Goal: Task Accomplishment & Management: Manage account settings

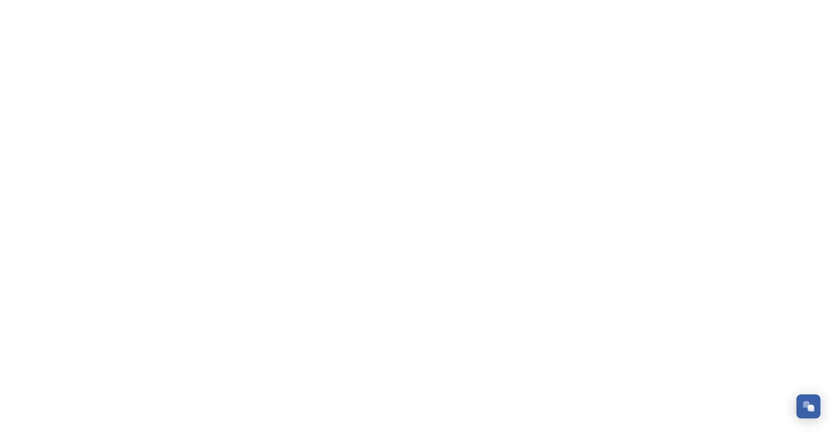
scroll to position [405, 0]
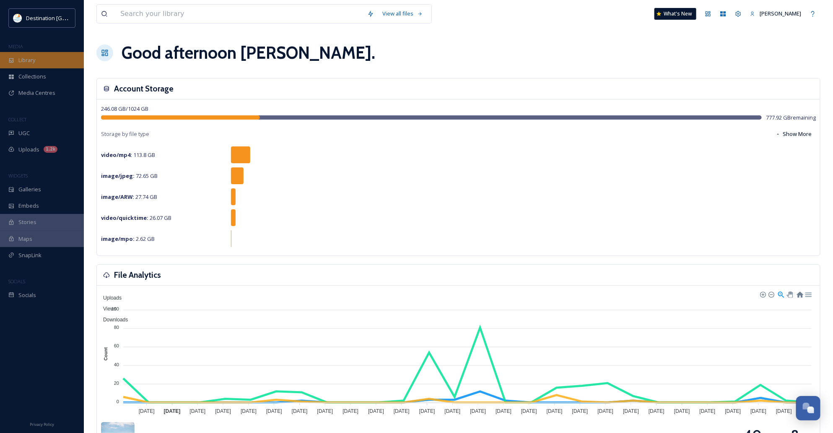
click at [41, 55] on div "Library" at bounding box center [42, 60] width 84 height 16
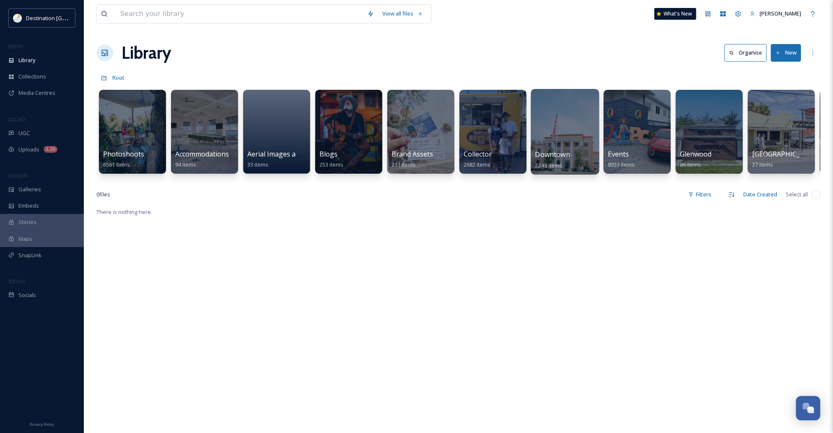
click at [562, 156] on span "Downtown" at bounding box center [552, 154] width 35 height 9
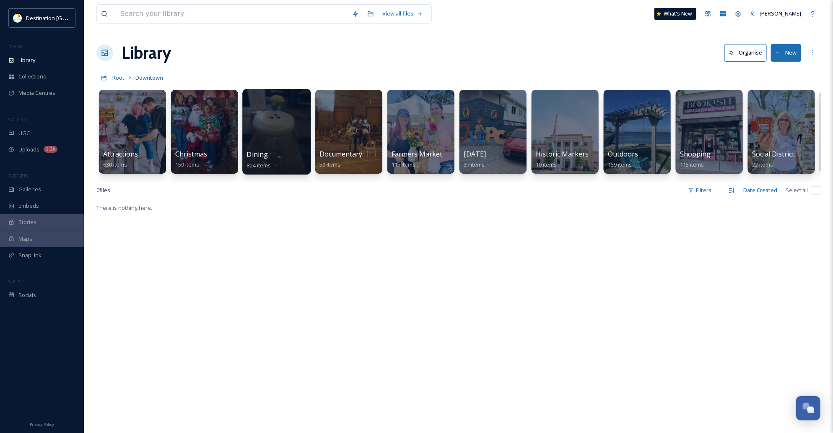
click at [270, 156] on div "Dining 824 items" at bounding box center [277, 159] width 60 height 21
click at [275, 140] on div at bounding box center [276, 132] width 68 height 86
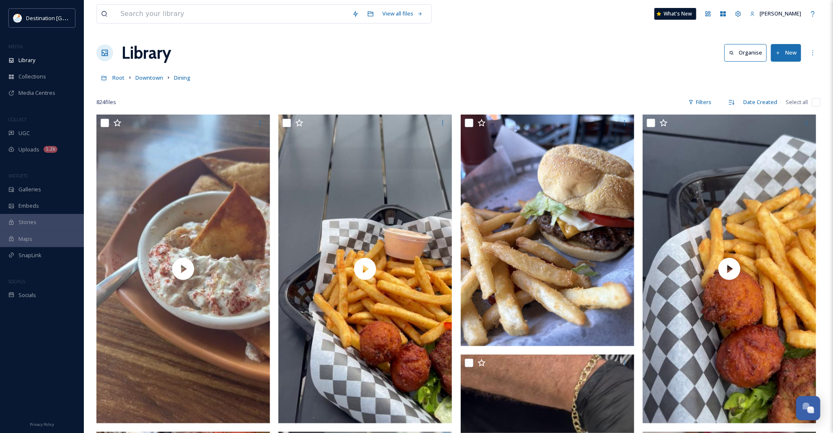
click at [782, 53] on button "New" at bounding box center [786, 52] width 30 height 17
click at [781, 69] on span "File Upload" at bounding box center [782, 72] width 28 height 8
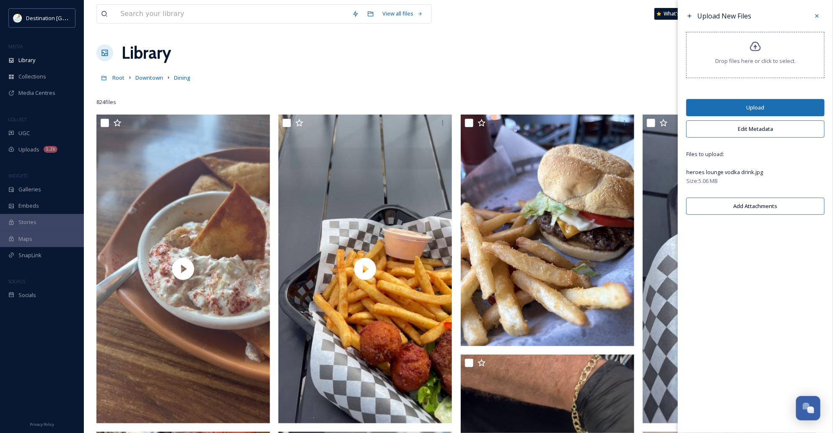
click at [751, 131] on button "Edit Metadata" at bounding box center [755, 128] width 138 height 17
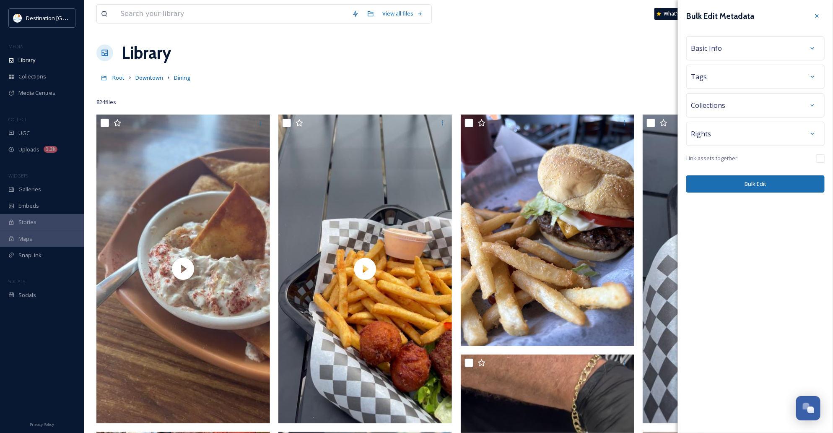
click at [742, 104] on div "Collections" at bounding box center [755, 105] width 129 height 15
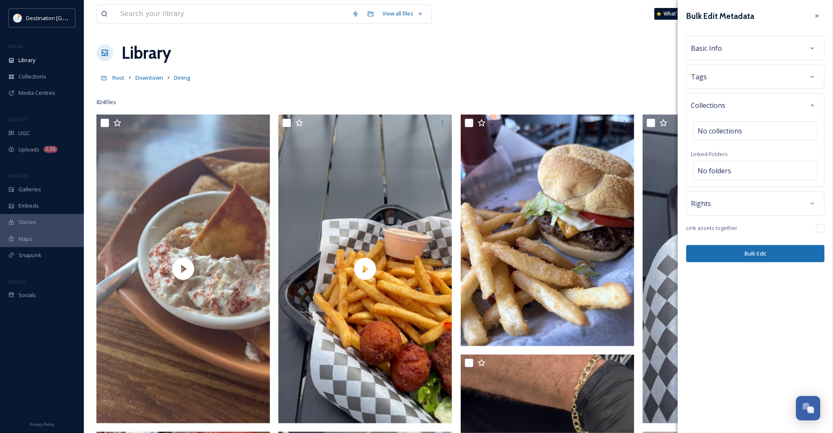
click at [742, 82] on div "Tags" at bounding box center [755, 76] width 129 height 15
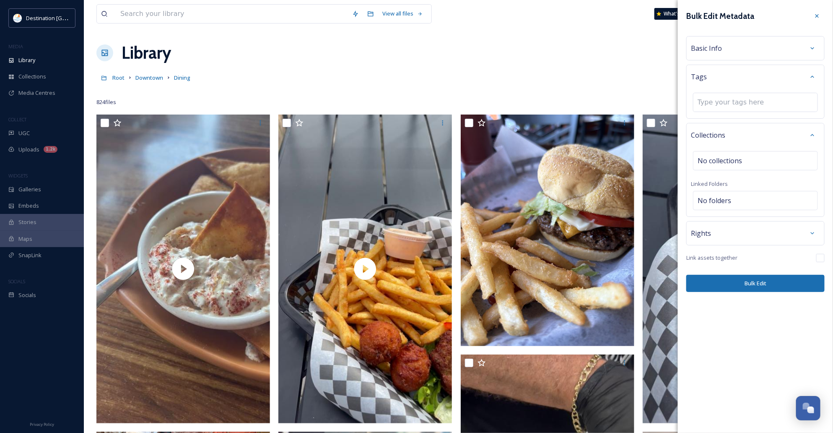
click at [737, 46] on div "Basic Info" at bounding box center [755, 48] width 129 height 15
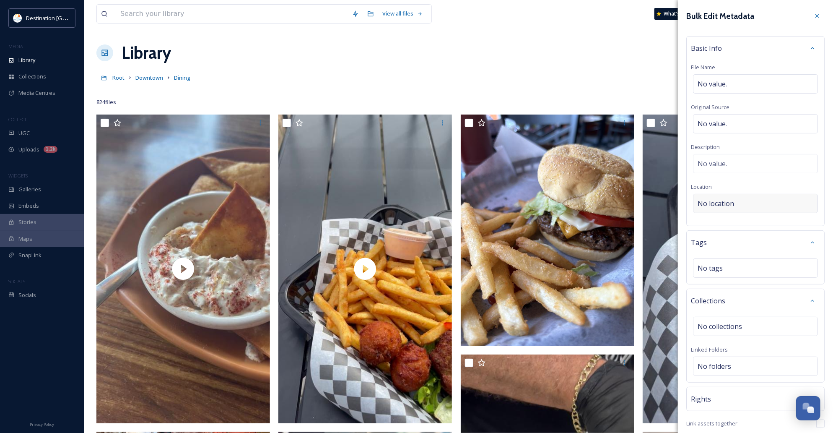
click at [755, 198] on div "No location" at bounding box center [755, 203] width 125 height 19
click at [748, 205] on input at bounding box center [755, 203] width 124 height 18
type input "Hero's Lounge"
click at [822, 200] on div "Bulk Edit Metadata Basic Info File Name No value. Original Source No value. Des…" at bounding box center [755, 233] width 155 height 466
click at [727, 201] on span "No location" at bounding box center [716, 203] width 36 height 10
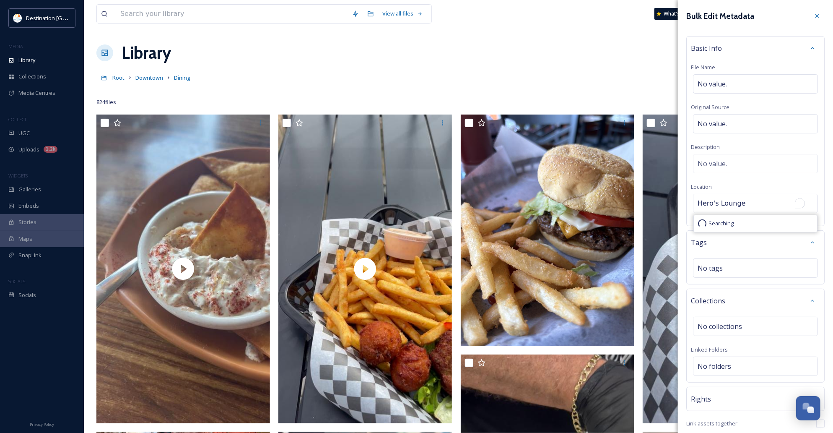
click at [749, 206] on input "Hero's Lounge" at bounding box center [755, 203] width 124 height 18
type input "Hero's Lounge"
click at [755, 156] on div "No value." at bounding box center [755, 163] width 125 height 19
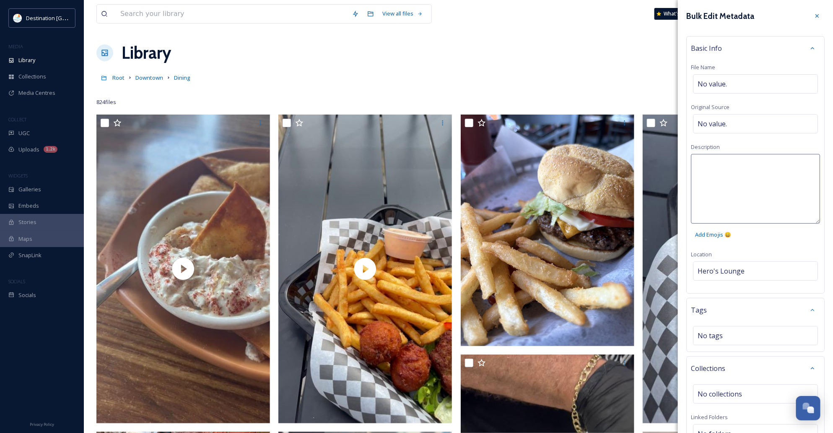
click at [739, 163] on textarea at bounding box center [755, 189] width 129 height 70
type textarea "T"
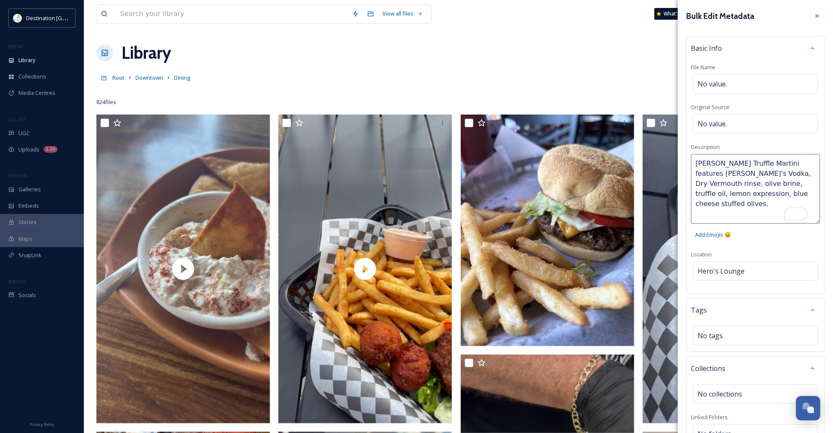
click at [693, 192] on textarea "[PERSON_NAME] Truffle Martini features [PERSON_NAME]'s Vodka, Dry Vermouth rins…" at bounding box center [755, 189] width 129 height 70
type textarea "[PERSON_NAME] Truffle Martini features [PERSON_NAME]'s Vodka, Dry Vermouth rins…"
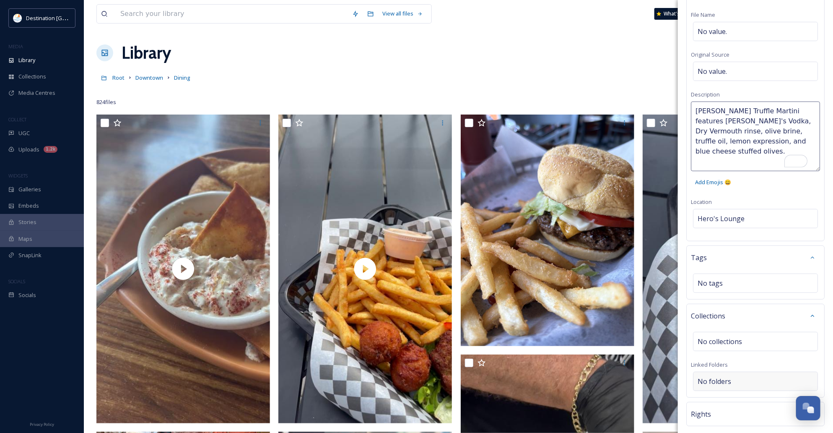
scroll to position [103, 0]
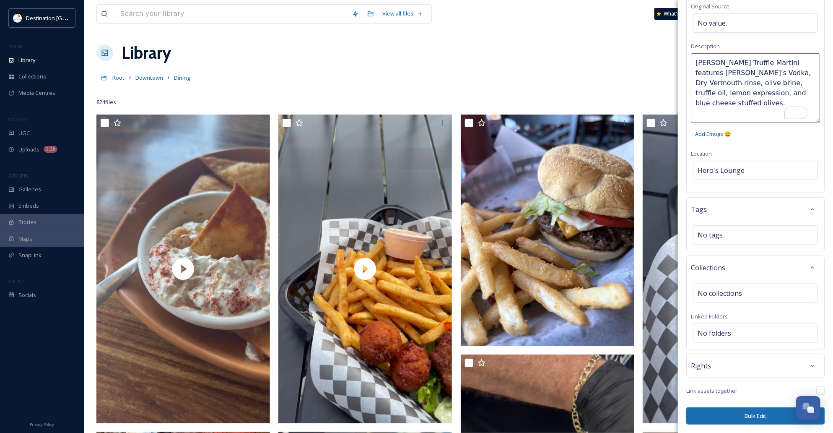
click at [766, 416] on button "Bulk Edit" at bounding box center [755, 415] width 138 height 17
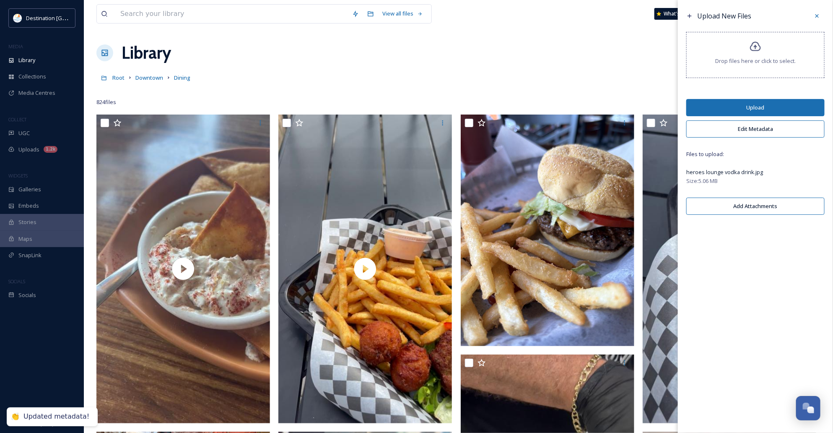
click at [757, 107] on button "Upload" at bounding box center [755, 107] width 138 height 17
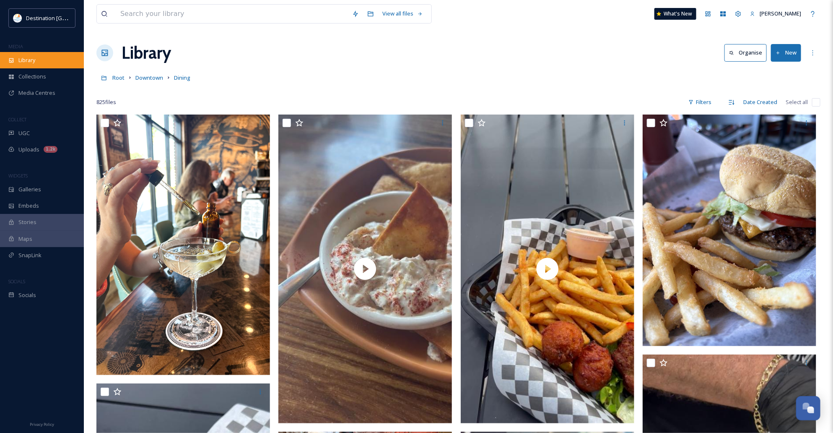
click at [26, 57] on span "Library" at bounding box center [26, 60] width 17 height 8
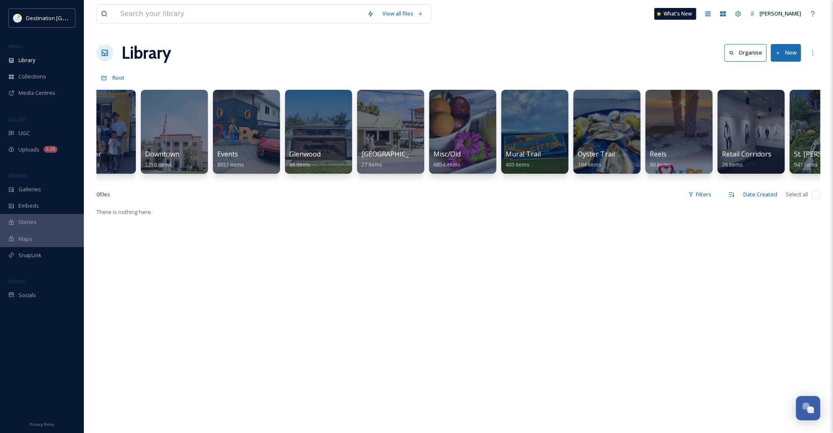
scroll to position [0, 392]
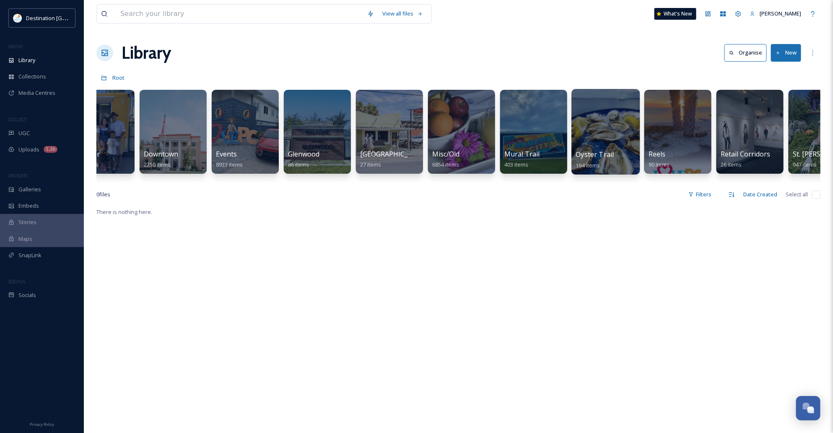
click at [598, 122] on div at bounding box center [605, 132] width 68 height 86
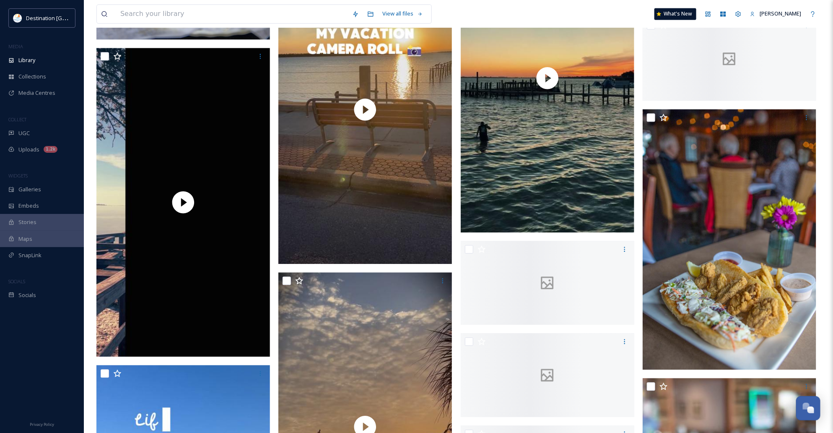
scroll to position [681, 0]
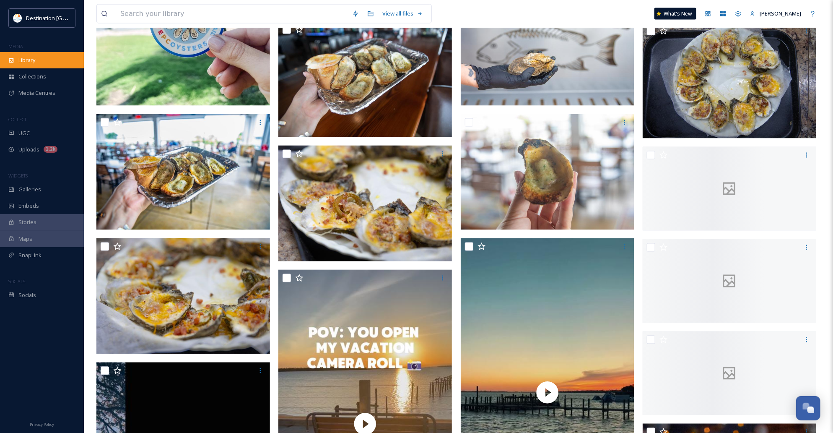
click at [24, 59] on span "Library" at bounding box center [26, 60] width 17 height 8
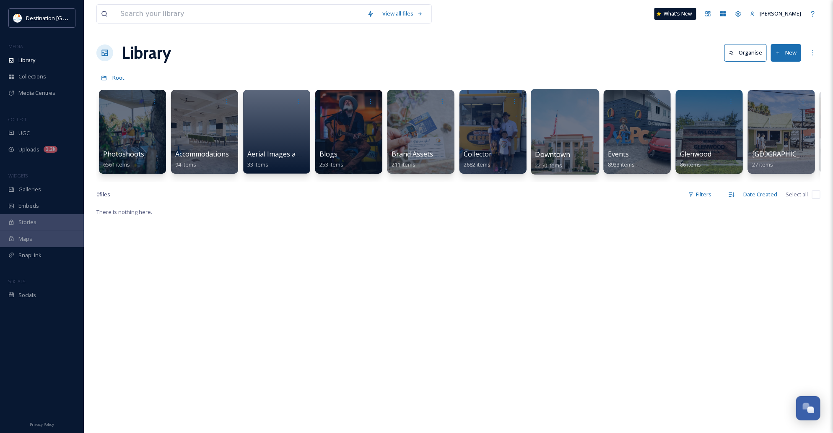
click at [556, 141] on div at bounding box center [565, 132] width 68 height 86
